Goal: Information Seeking & Learning: Find specific fact

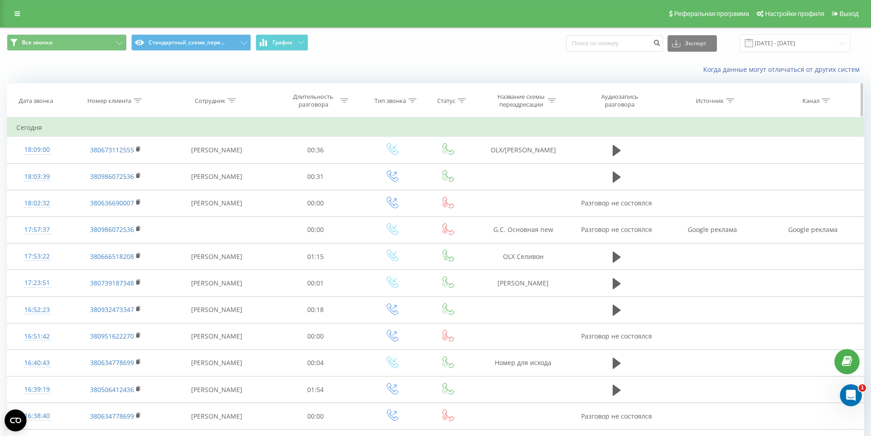
click at [139, 102] on icon at bounding box center [138, 100] width 8 height 5
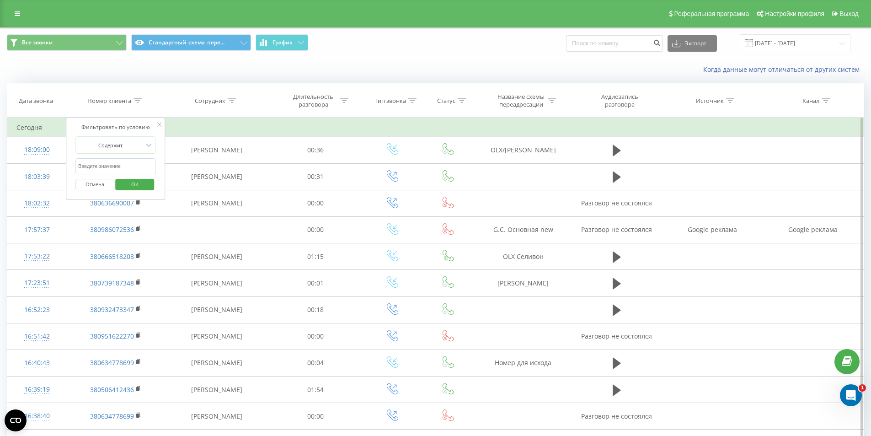
click at [114, 169] on input "text" at bounding box center [115, 166] width 80 height 16
paste input "380981129975"
type input "380981129975"
click at [141, 182] on span "OK" at bounding box center [135, 184] width 26 height 14
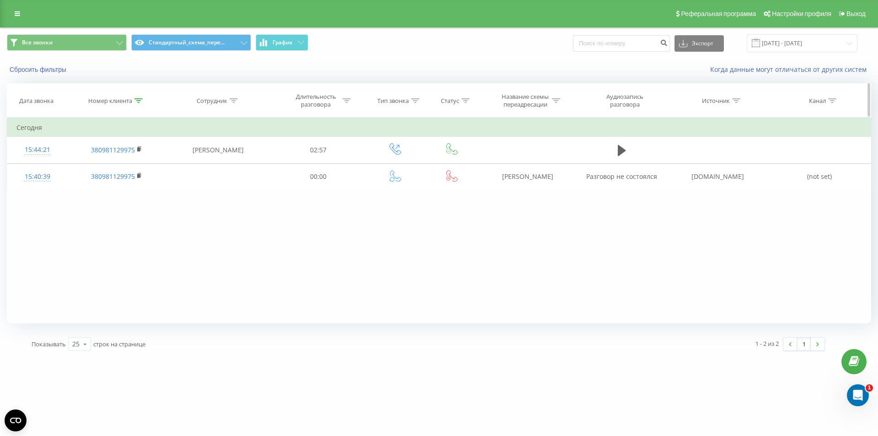
click at [137, 97] on div at bounding box center [138, 101] width 8 height 8
click at [99, 185] on button "Отмена" at bounding box center [95, 184] width 39 height 11
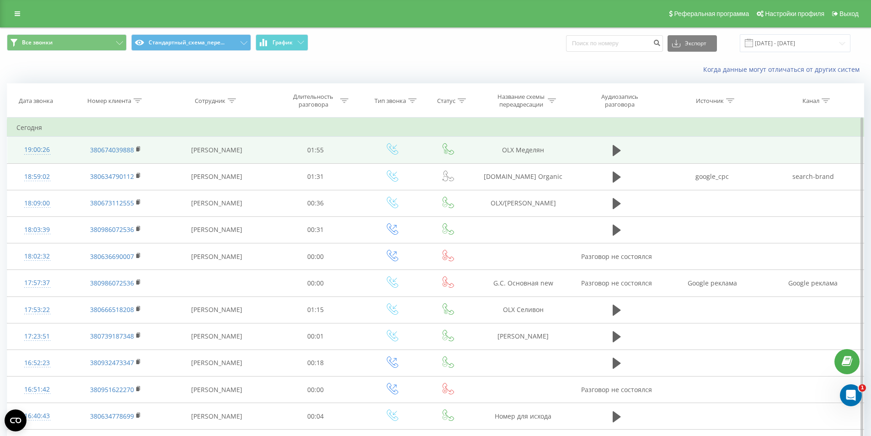
click at [525, 150] on td "OLX Меделян" at bounding box center [523, 150] width 97 height 27
copy tr "OLX Меделян"
click at [511, 152] on td "OLX Меделян" at bounding box center [523, 150] width 97 height 27
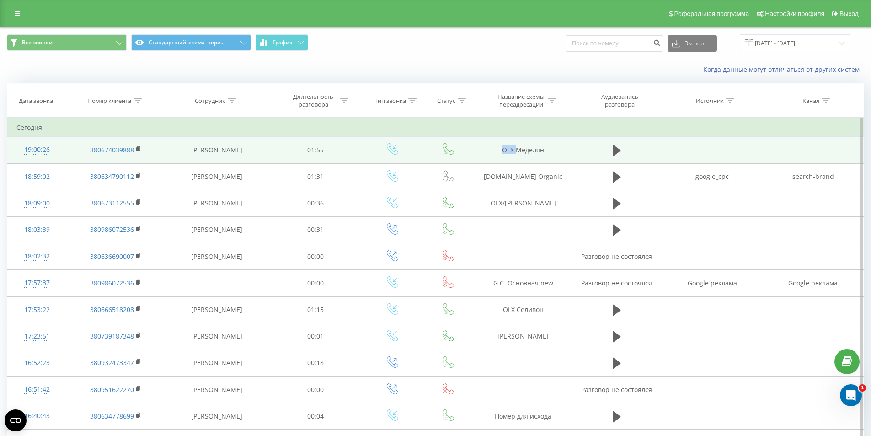
click at [511, 152] on td "OLX Меделян" at bounding box center [523, 150] width 97 height 27
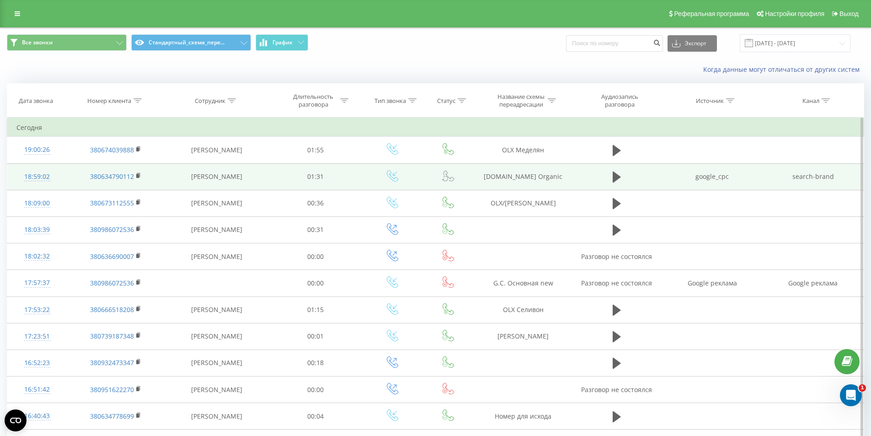
click at [261, 176] on td "[PERSON_NAME]" at bounding box center [216, 176] width 105 height 27
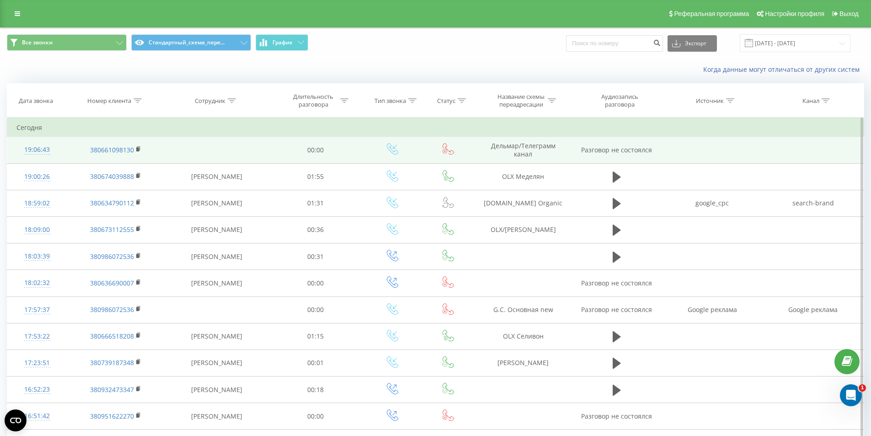
click at [222, 158] on td at bounding box center [216, 150] width 105 height 27
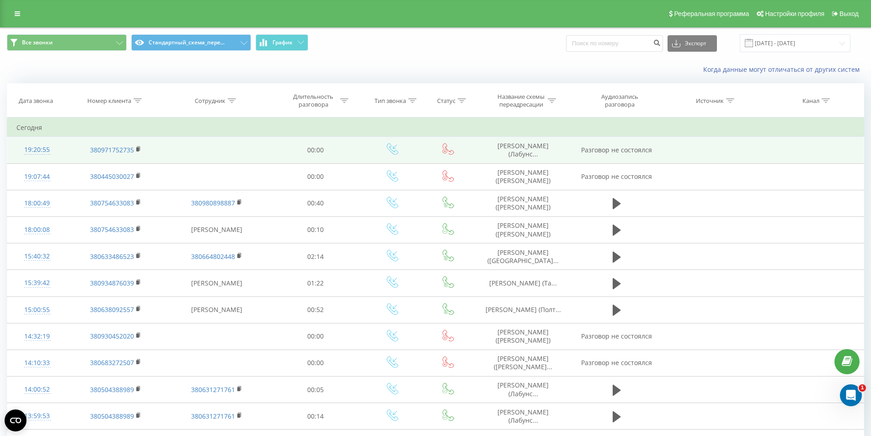
click at [525, 151] on span "Гарбарук Даніела (Лабунс..." at bounding box center [523, 149] width 51 height 17
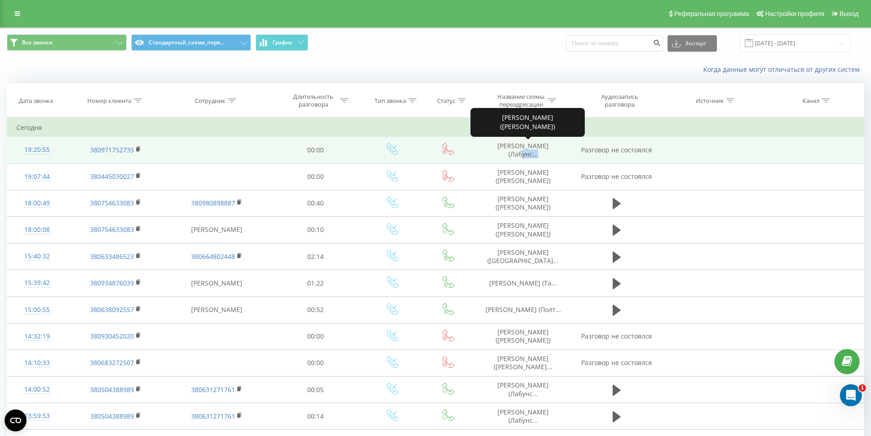
click at [525, 151] on span "Гарбарук Даніела (Лабунс..." at bounding box center [523, 149] width 51 height 17
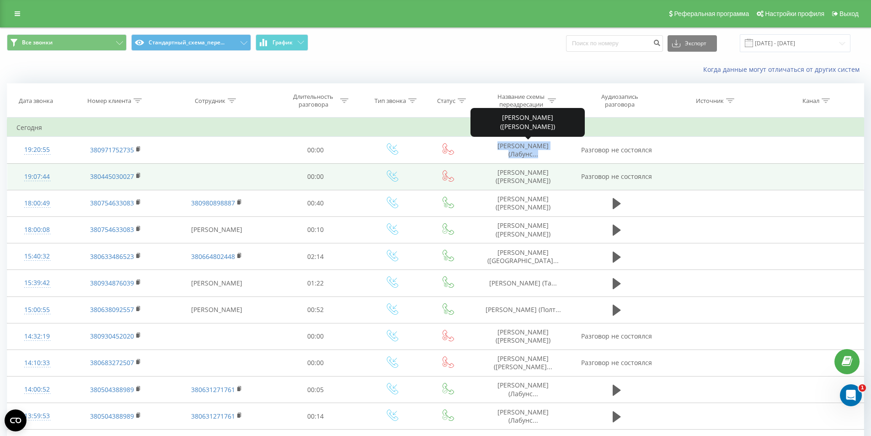
copy span "Гарбарук Даніела (Лабунс..."
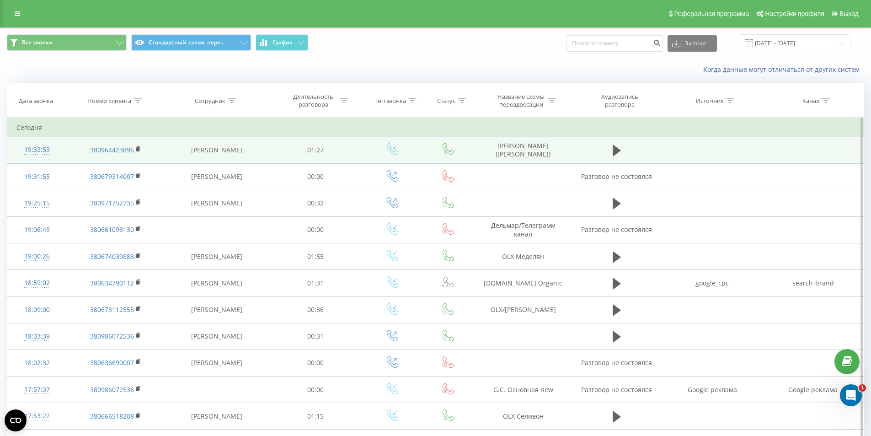
click at [538, 149] on td "Dom Ria (Тарасенко)" at bounding box center [523, 150] width 97 height 27
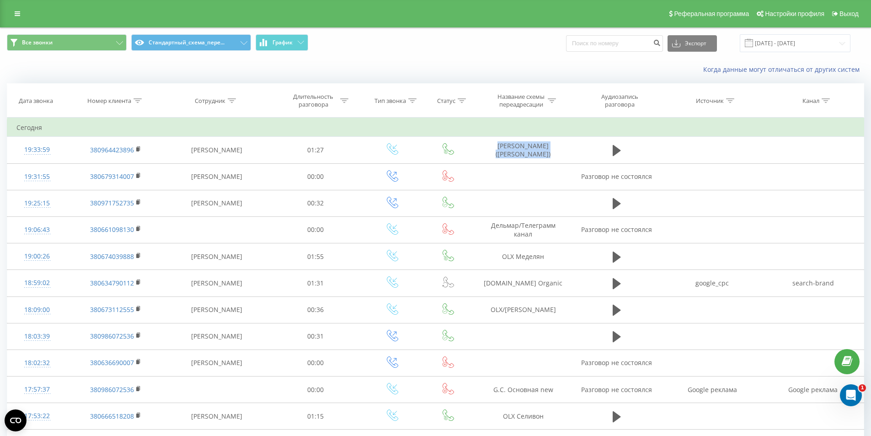
copy tr "Dom Ria (Тарасенко)"
